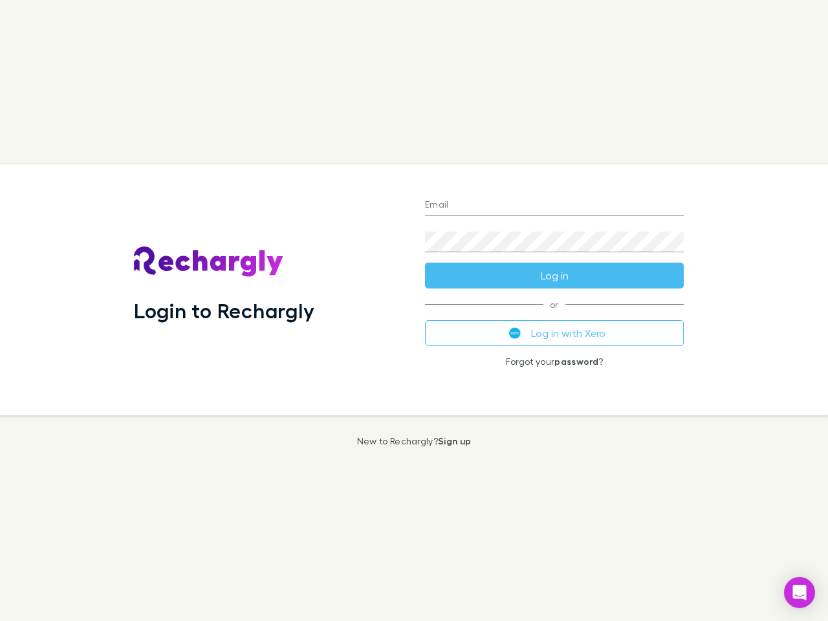
click at [414, 311] on div "Login to Rechargly" at bounding box center [269, 289] width 291 height 251
click at [555, 206] on input "Email" at bounding box center [554, 205] width 259 height 21
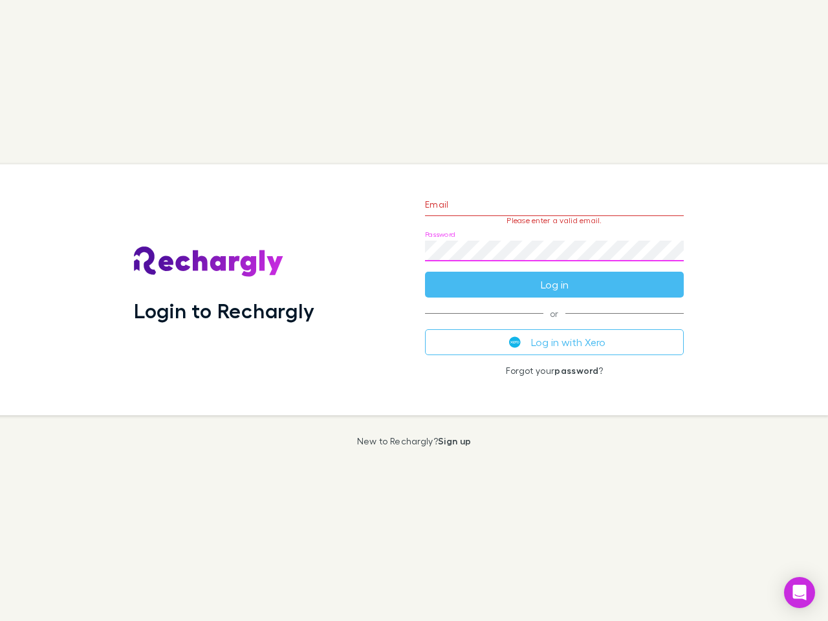
click at [555, 276] on form "Email Please enter a valid email. Password Log in" at bounding box center [554, 241] width 259 height 113
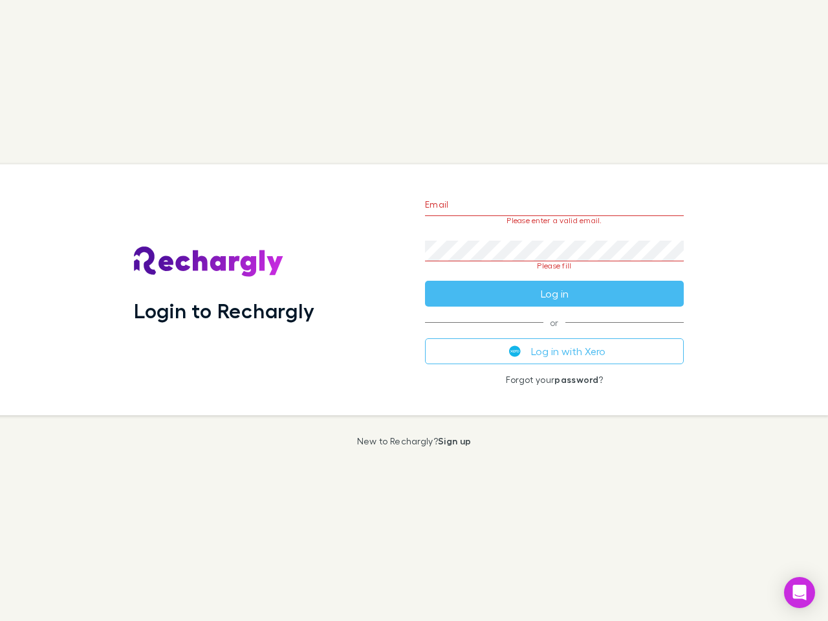
click at [555, 333] on div "Email Please enter a valid email. Password Please fill Log in or Log in with Xe…" at bounding box center [555, 289] width 280 height 251
click at [800, 593] on icon "Open Intercom Messenger" at bounding box center [800, 593] width 14 height 16
